Goal: Transaction & Acquisition: Obtain resource

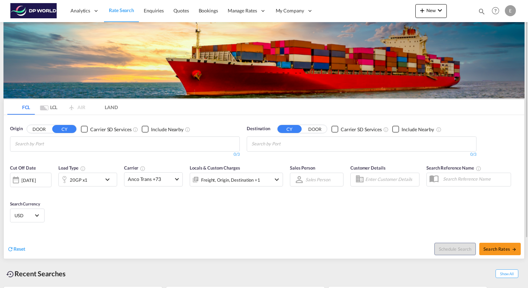
click at [74, 145] on input "Chips input." at bounding box center [48, 144] width 66 height 11
type input "h"
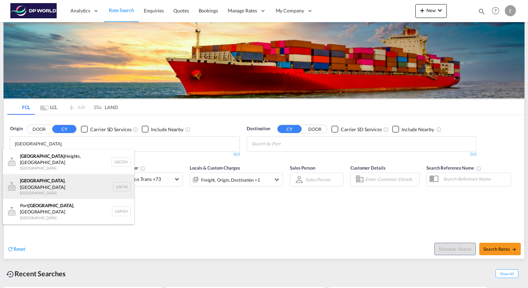
type input "[GEOGRAPHIC_DATA]"
click at [41, 179] on div "[GEOGRAPHIC_DATA] , IL United States USCHI" at bounding box center [68, 186] width 131 height 25
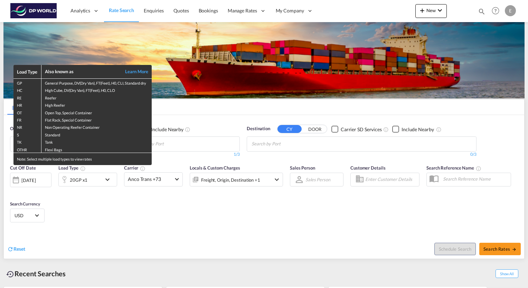
click at [285, 143] on div "Load Type Also known as Learn More GP General Purpose, DV(Dry Van), FT(Feet), H…" at bounding box center [264, 144] width 528 height 288
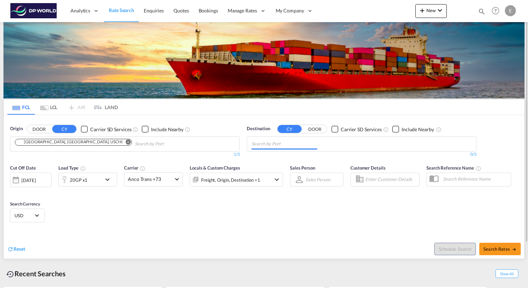
click at [281, 146] on input "Chips input." at bounding box center [285, 144] width 66 height 11
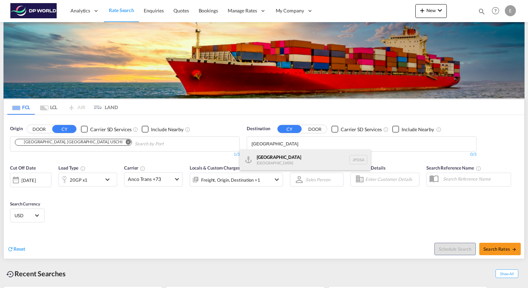
type input "[GEOGRAPHIC_DATA]"
click at [273, 155] on div "Osaka [GEOGRAPHIC_DATA] JPOSA" at bounding box center [305, 160] width 131 height 21
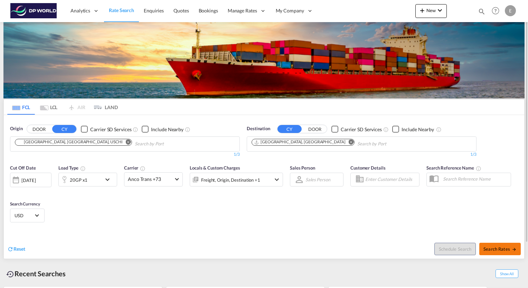
click at [501, 250] on span "Search Rates" at bounding box center [500, 249] width 33 height 6
type input "USCHI to JPOSA / [DATE]"
